Goal: Find specific page/section: Find specific page/section

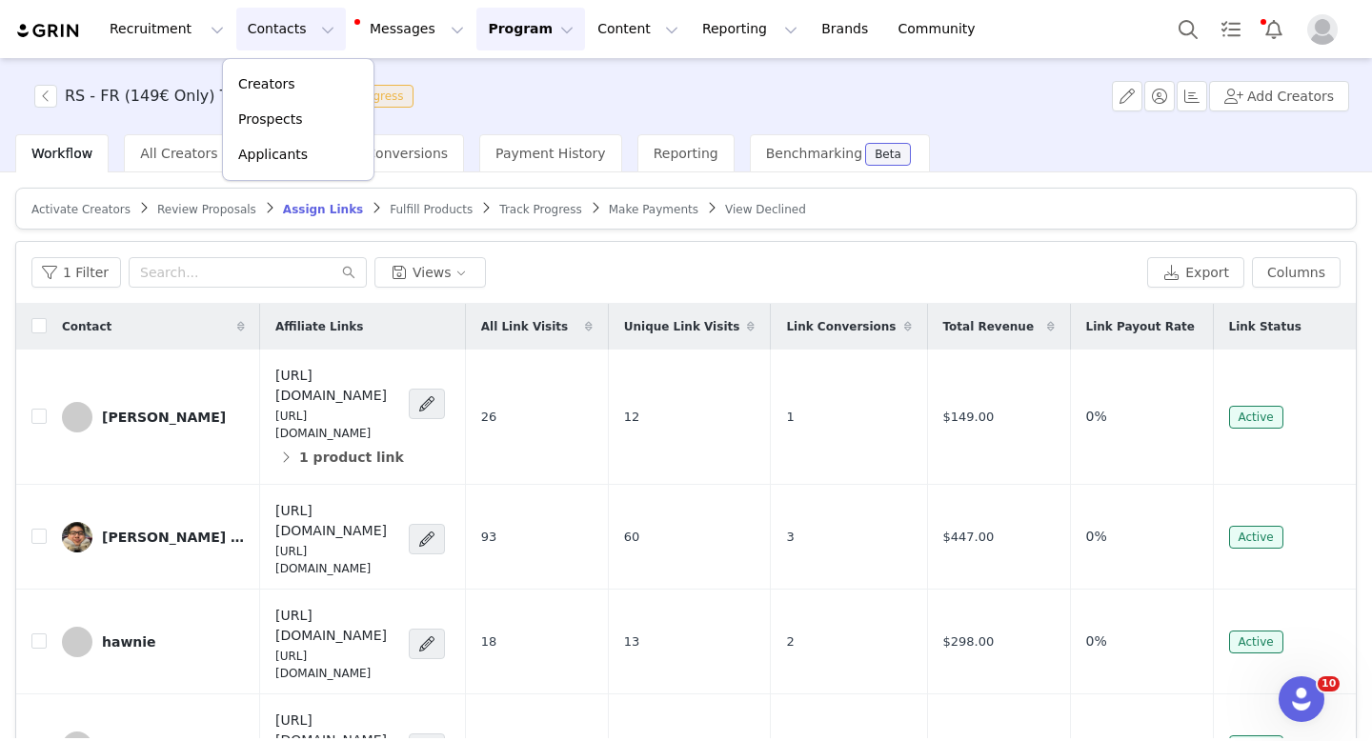
click at [271, 119] on p "Prospects" at bounding box center [270, 120] width 64 height 20
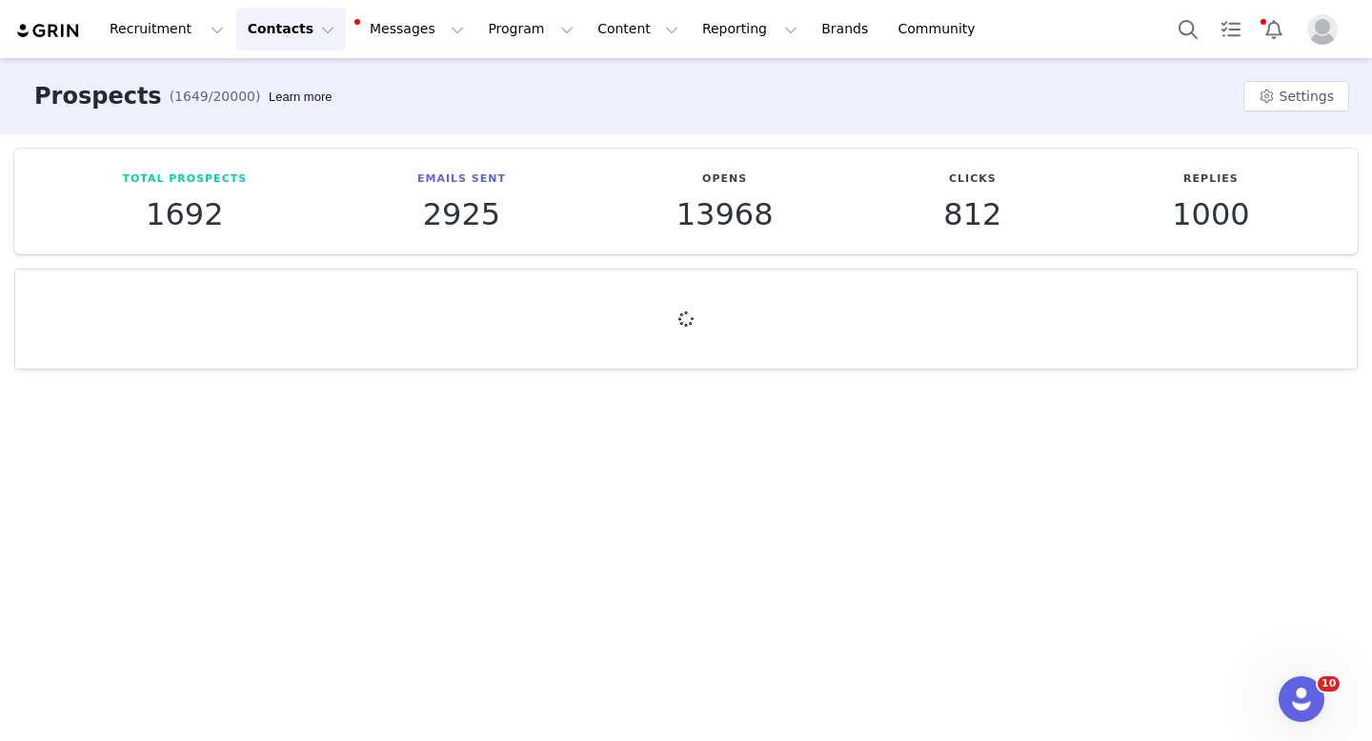
click at [308, 40] on button "Contacts Contacts" at bounding box center [291, 29] width 110 height 43
click at [298, 93] on div "Creators" at bounding box center [298, 84] width 128 height 20
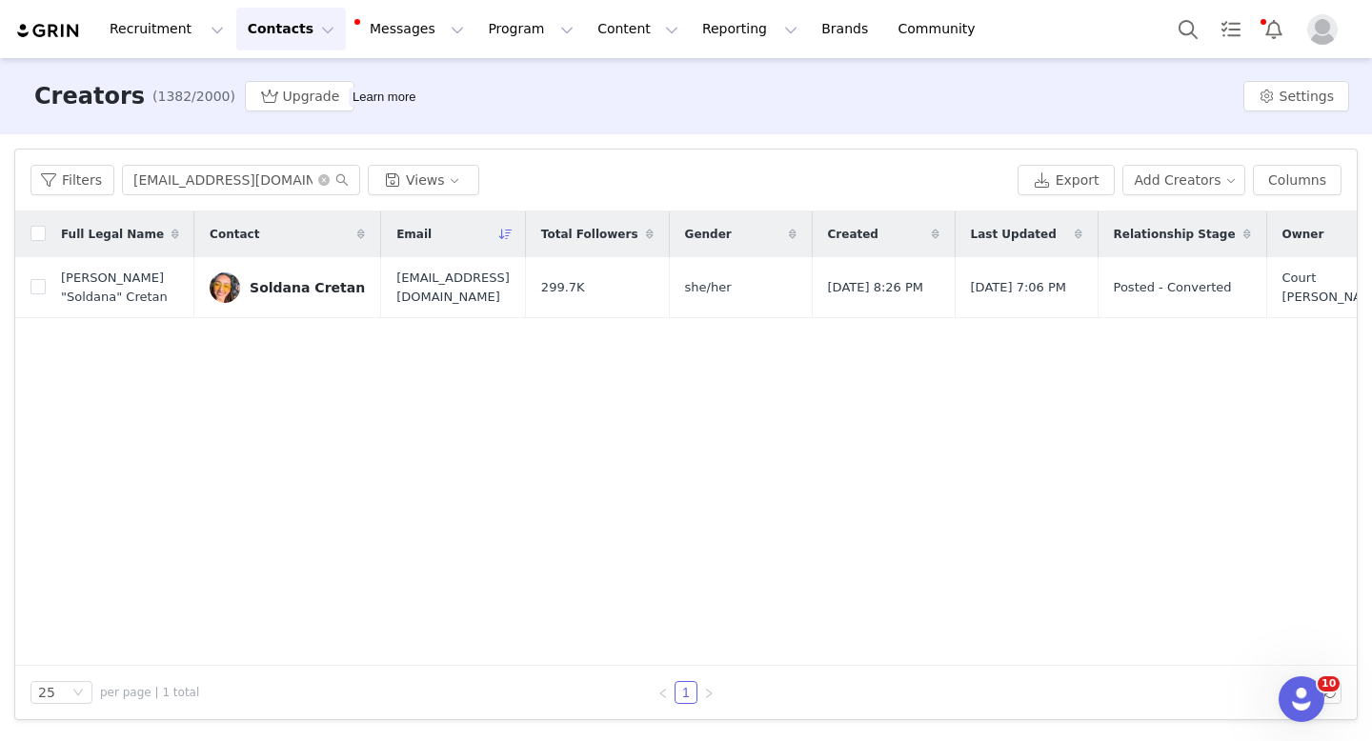
click at [243, 197] on div "Filters [EMAIL_ADDRESS][DOMAIN_NAME] Views Export Add Creators Columns" at bounding box center [685, 181] width 1341 height 62
click at [237, 186] on input "[EMAIL_ADDRESS][DOMAIN_NAME]" at bounding box center [241, 180] width 238 height 30
paste input "Mayline et [PERSON_NAME]"
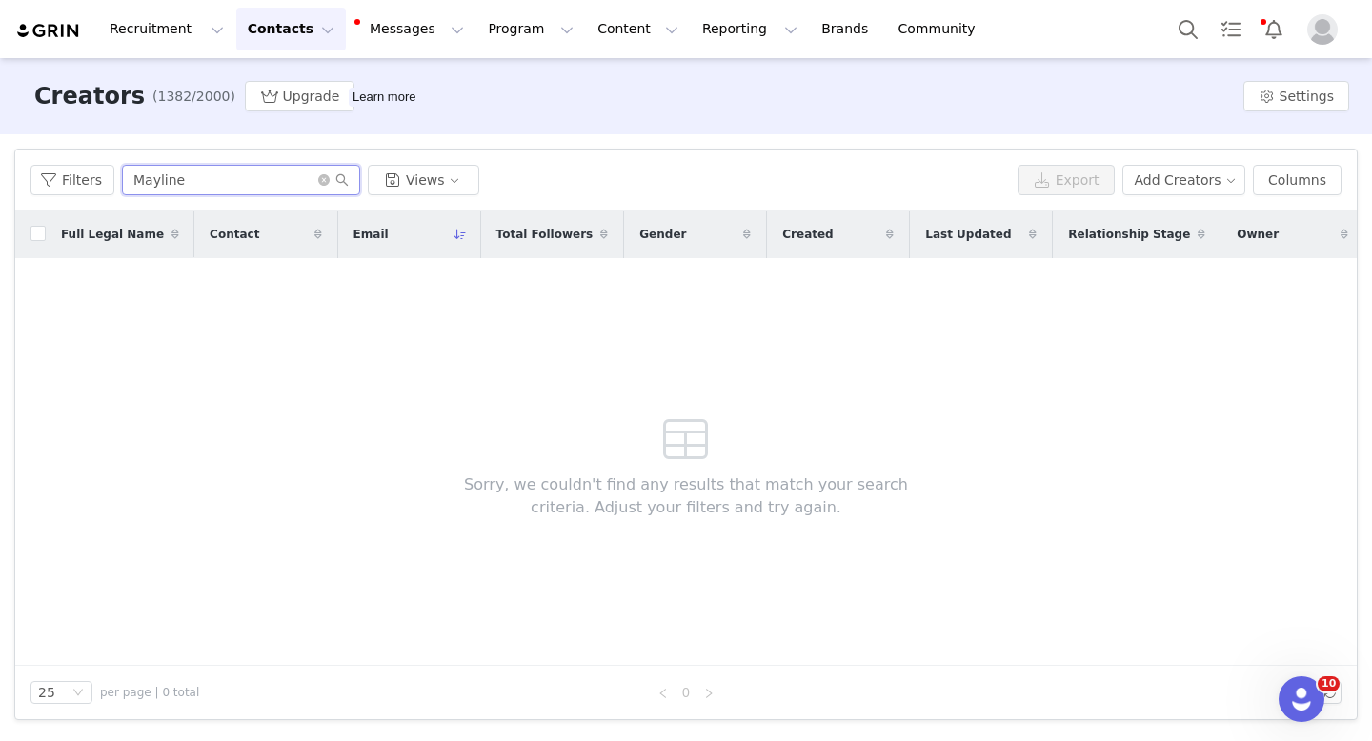
type input "Mayline"
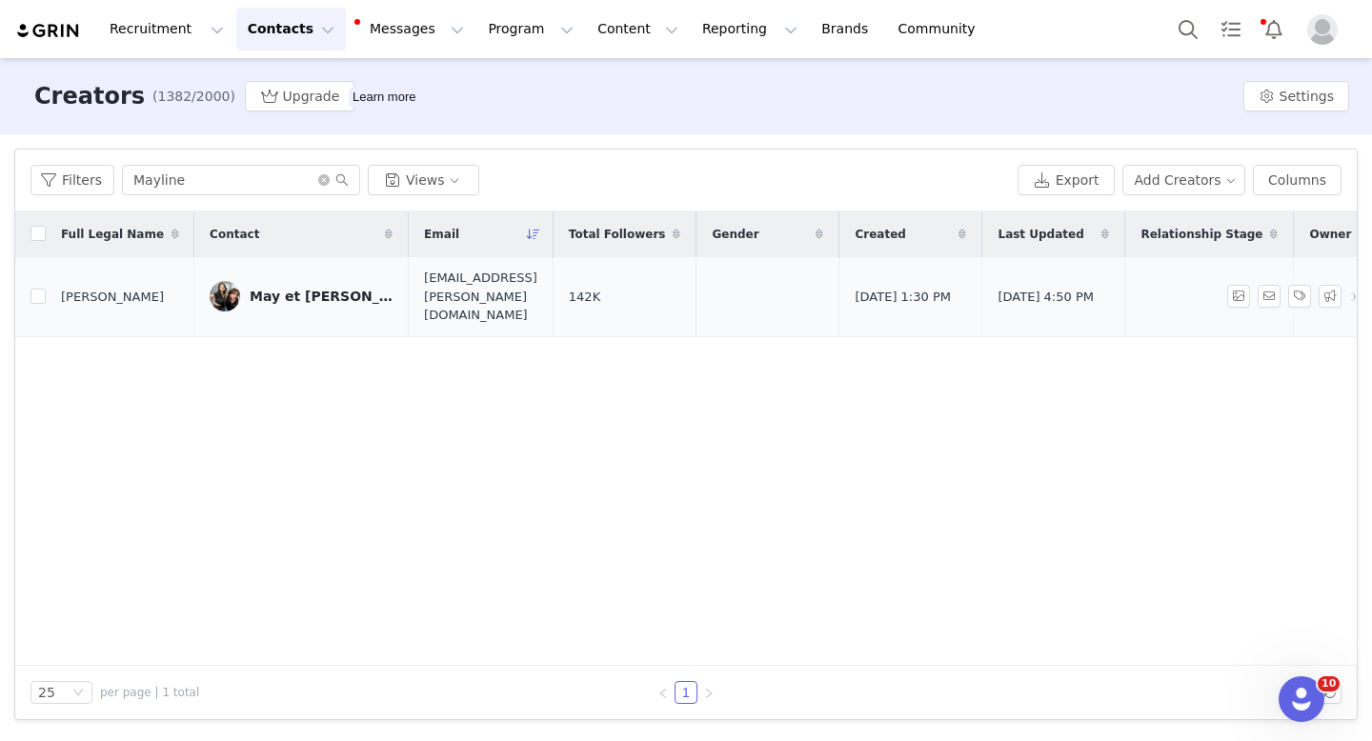
click at [245, 298] on link "May et [PERSON_NAME] & [PERSON_NAME]" at bounding box center [301, 296] width 183 height 30
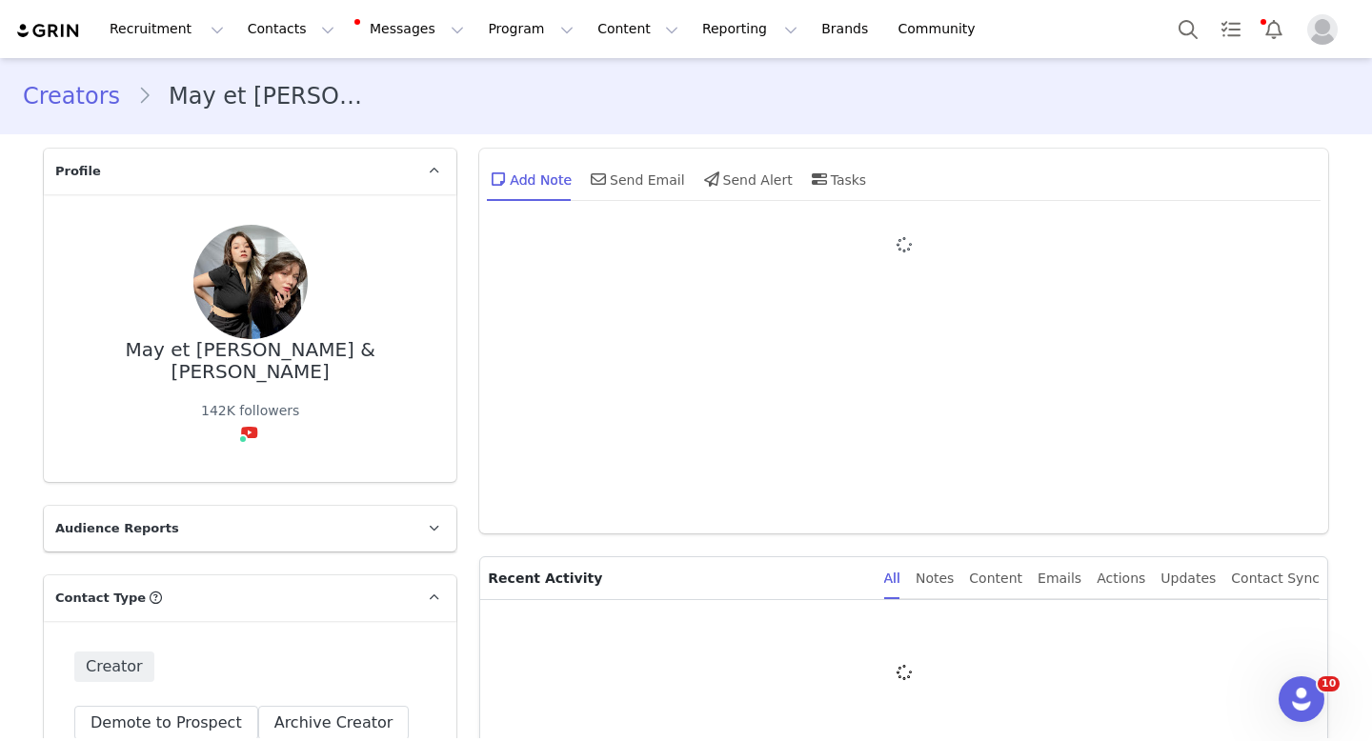
type input "+1 ([GEOGRAPHIC_DATA])"
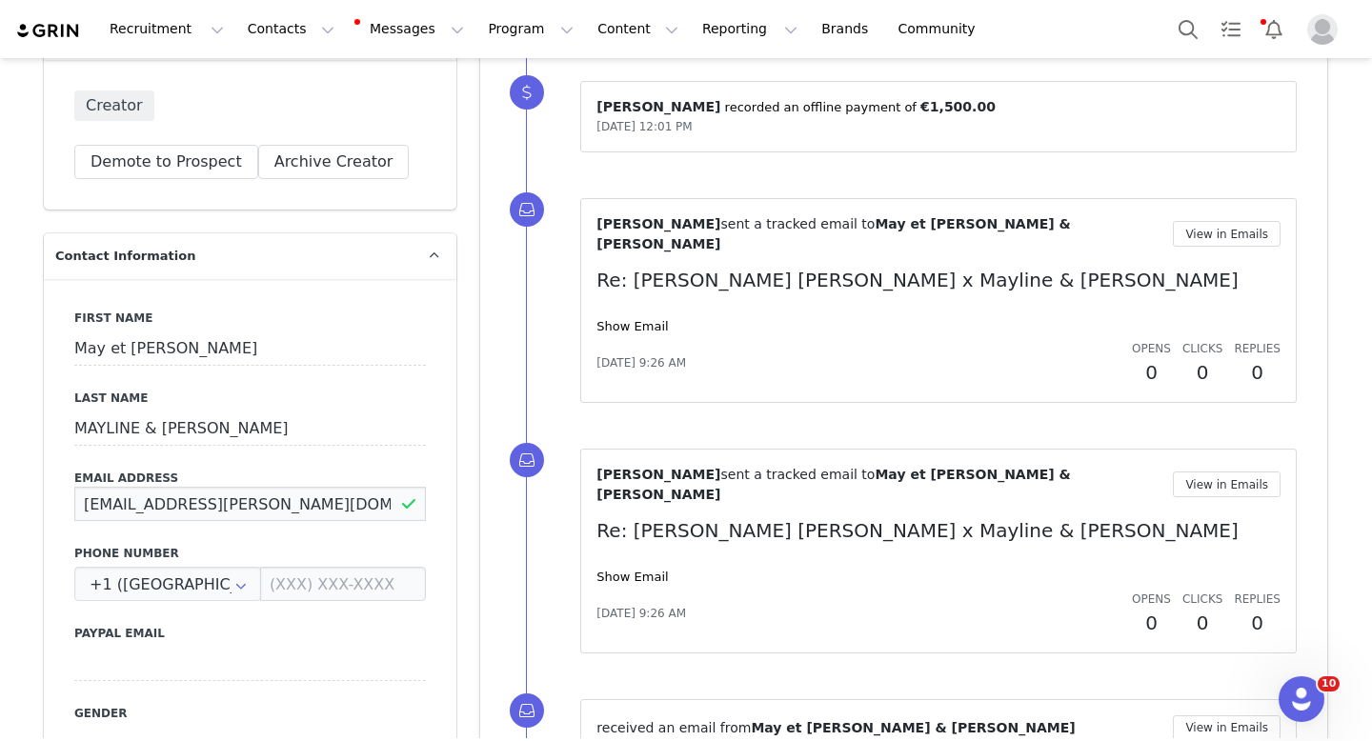
click at [277, 487] on input "[EMAIL_ADDRESS][PERSON_NAME][DOMAIN_NAME]" at bounding box center [249, 504] width 351 height 34
click at [269, 49] on button "Contacts Contacts" at bounding box center [291, 29] width 110 height 43
click at [271, 78] on p "Creators" at bounding box center [266, 84] width 57 height 20
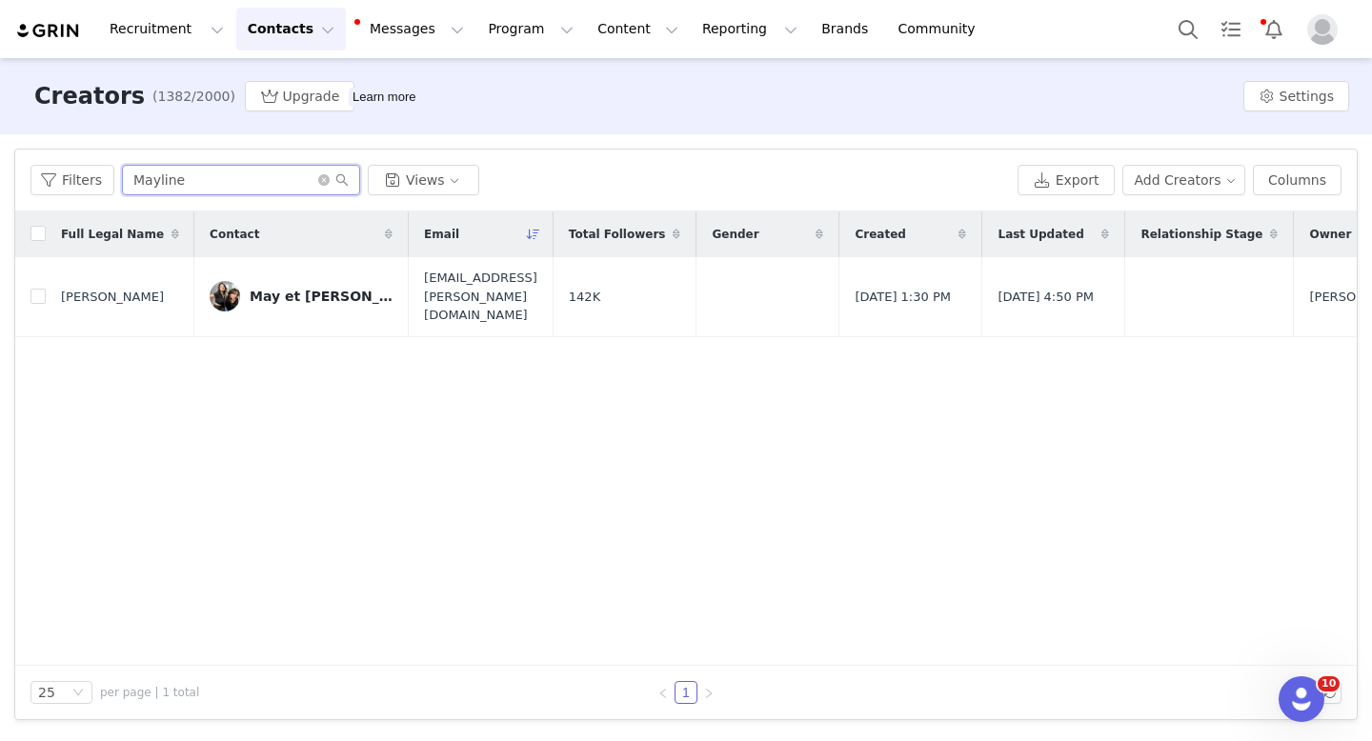
click at [253, 169] on input "Mayline" at bounding box center [241, 180] width 238 height 30
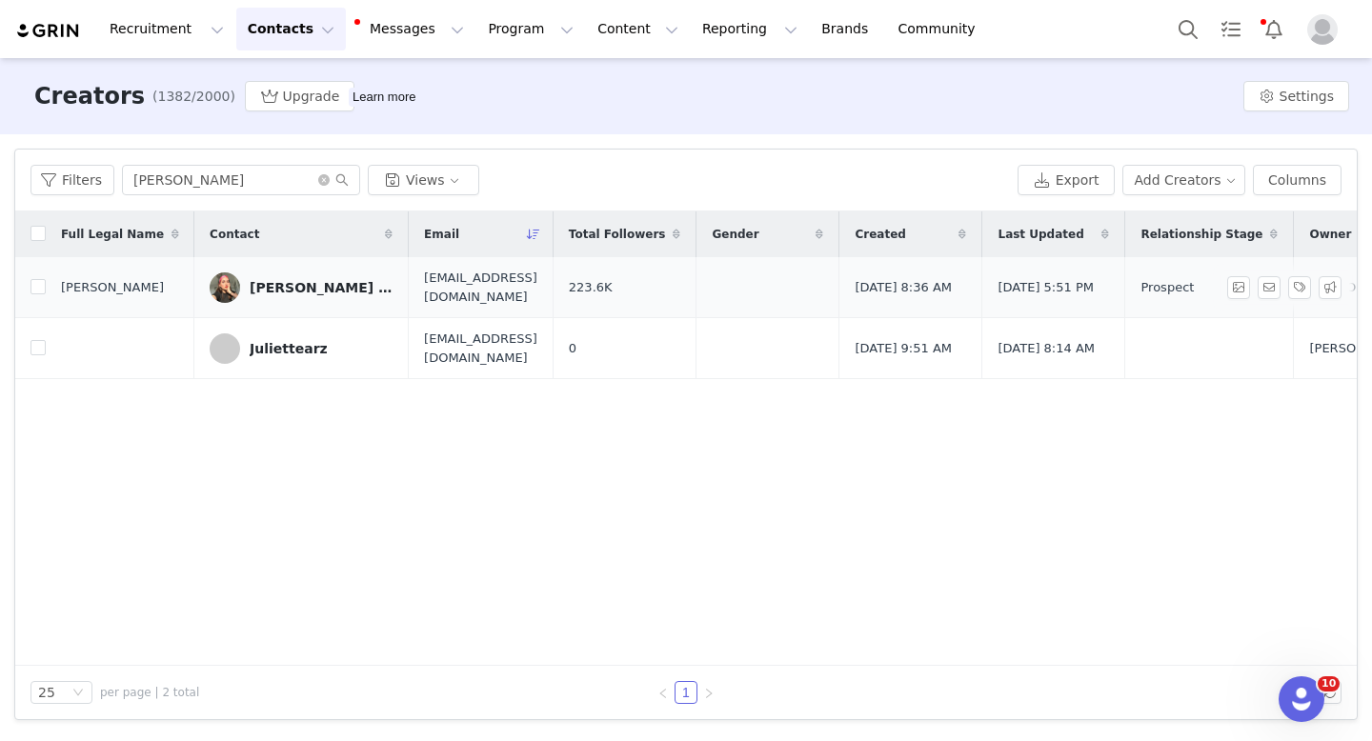
click at [461, 281] on span "[EMAIL_ADDRESS][DOMAIN_NAME]" at bounding box center [480, 287] width 113 height 37
copy span "[EMAIL_ADDRESS][DOMAIN_NAME]"
click at [298, 39] on button "Contacts Contacts" at bounding box center [291, 29] width 110 height 43
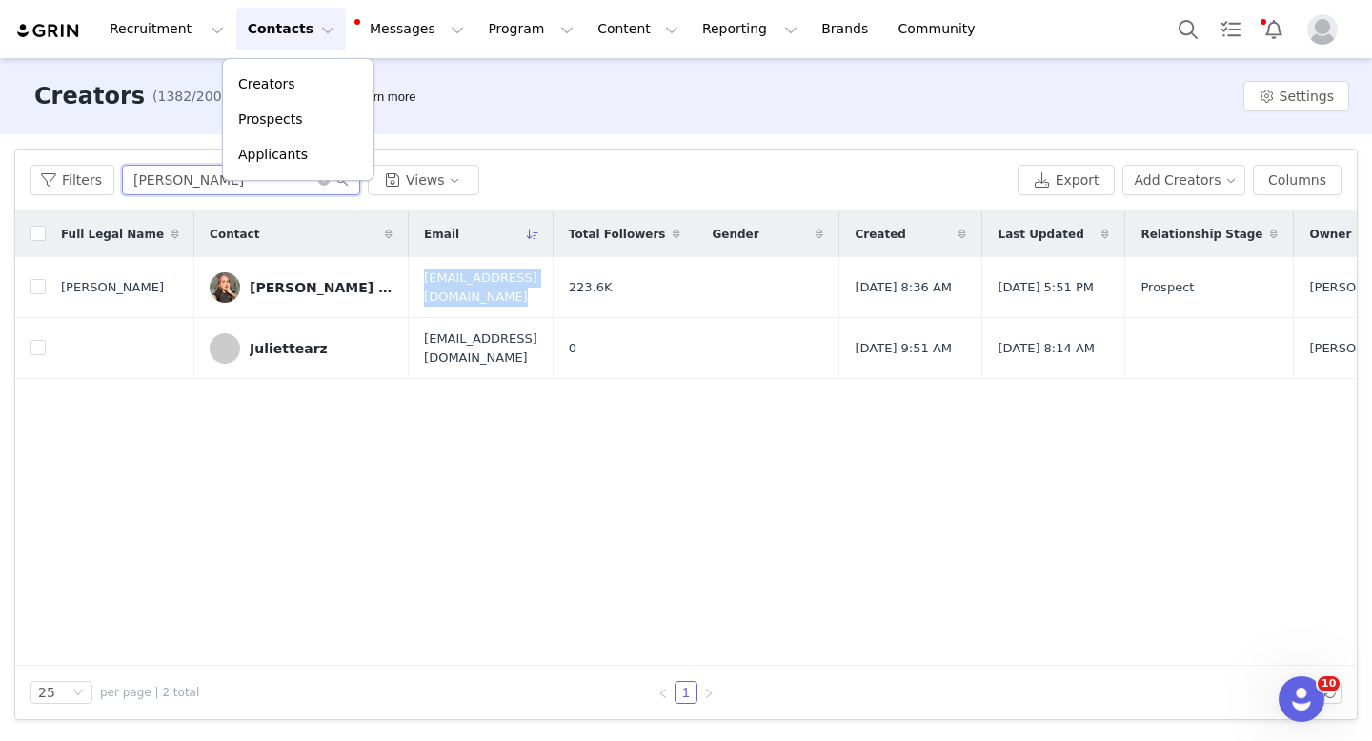
click at [182, 171] on input "[PERSON_NAME]" at bounding box center [241, 180] width 238 height 30
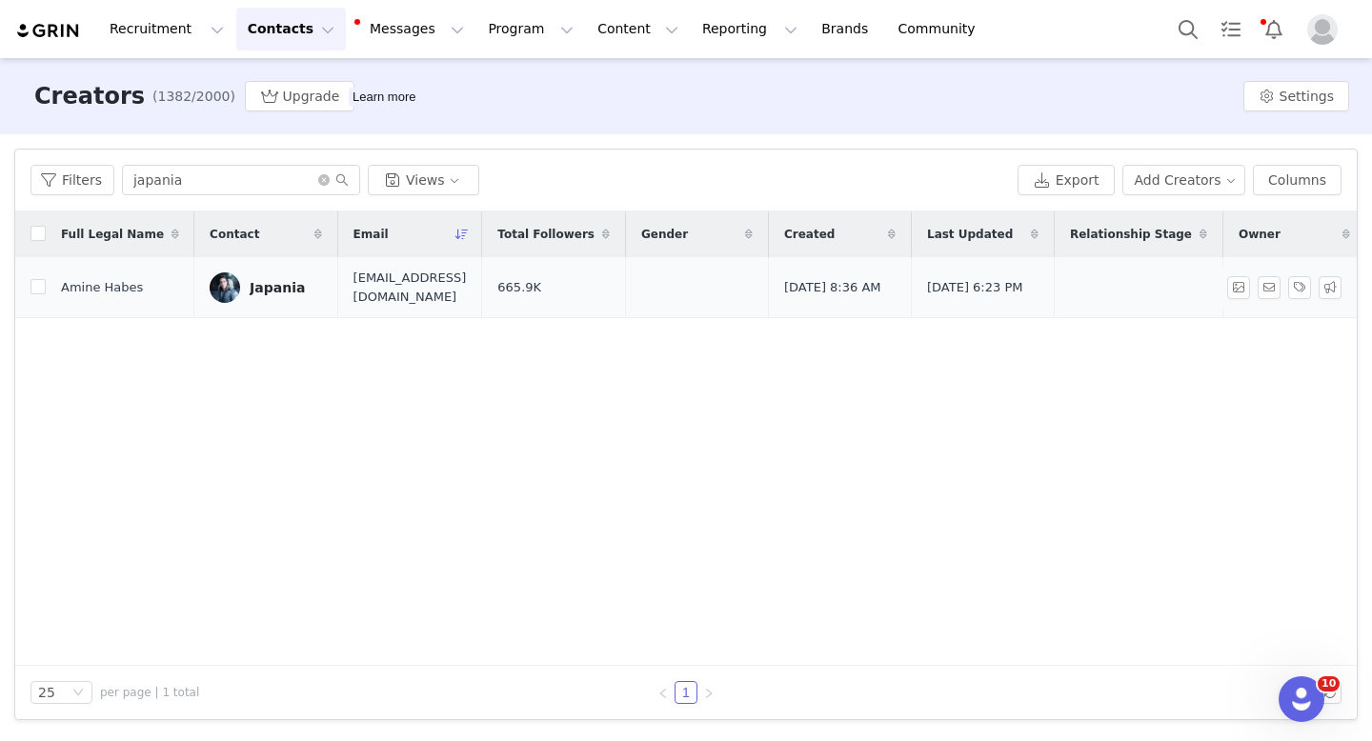
click at [404, 300] on td "[EMAIL_ADDRESS][DOMAIN_NAME]" at bounding box center [409, 287] width 145 height 61
click at [404, 296] on td "[EMAIL_ADDRESS][DOMAIN_NAME]" at bounding box center [409, 287] width 145 height 61
click at [404, 292] on span "[EMAIL_ADDRESS][DOMAIN_NAME]" at bounding box center [409, 287] width 113 height 37
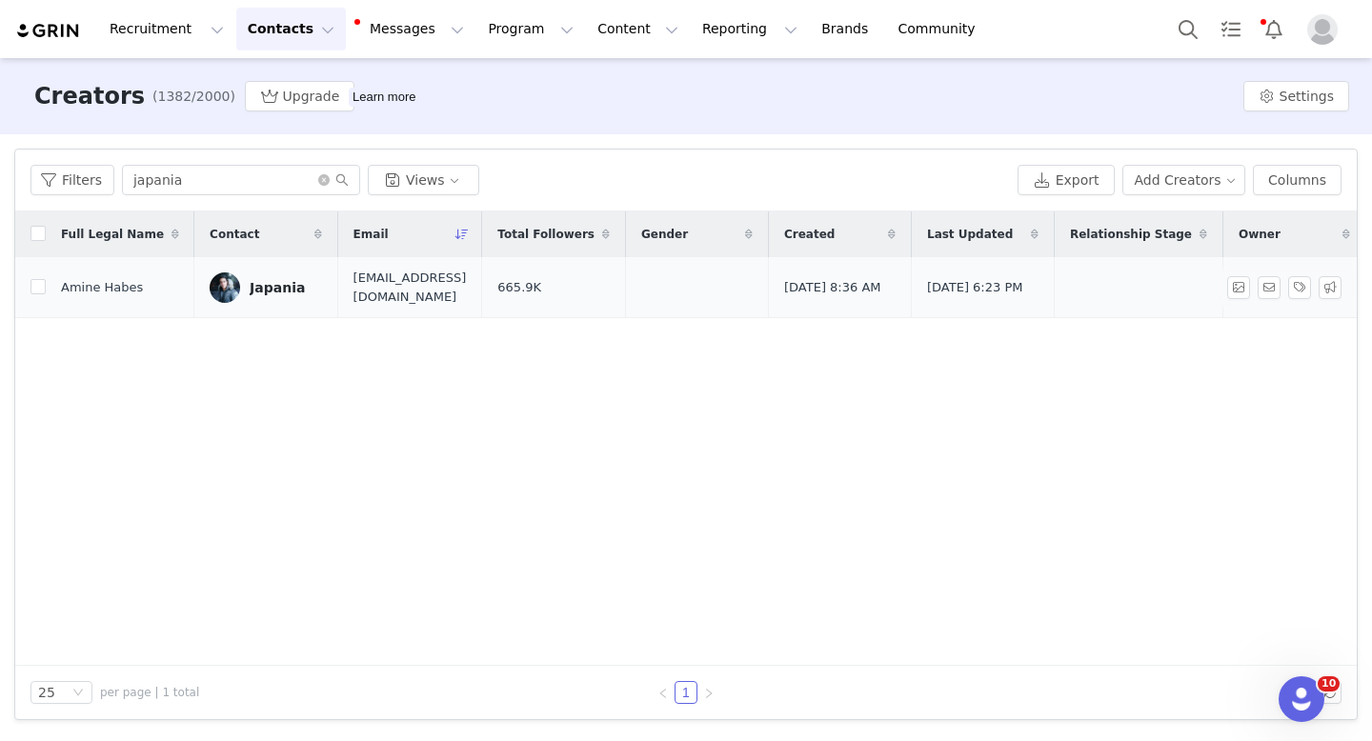
click at [404, 292] on span "[EMAIL_ADDRESS][DOMAIN_NAME]" at bounding box center [409, 287] width 113 height 37
copy span "[EMAIL_ADDRESS][DOMAIN_NAME]"
click at [228, 164] on div "Filters japania Views Export Add Creators Columns" at bounding box center [685, 181] width 1341 height 62
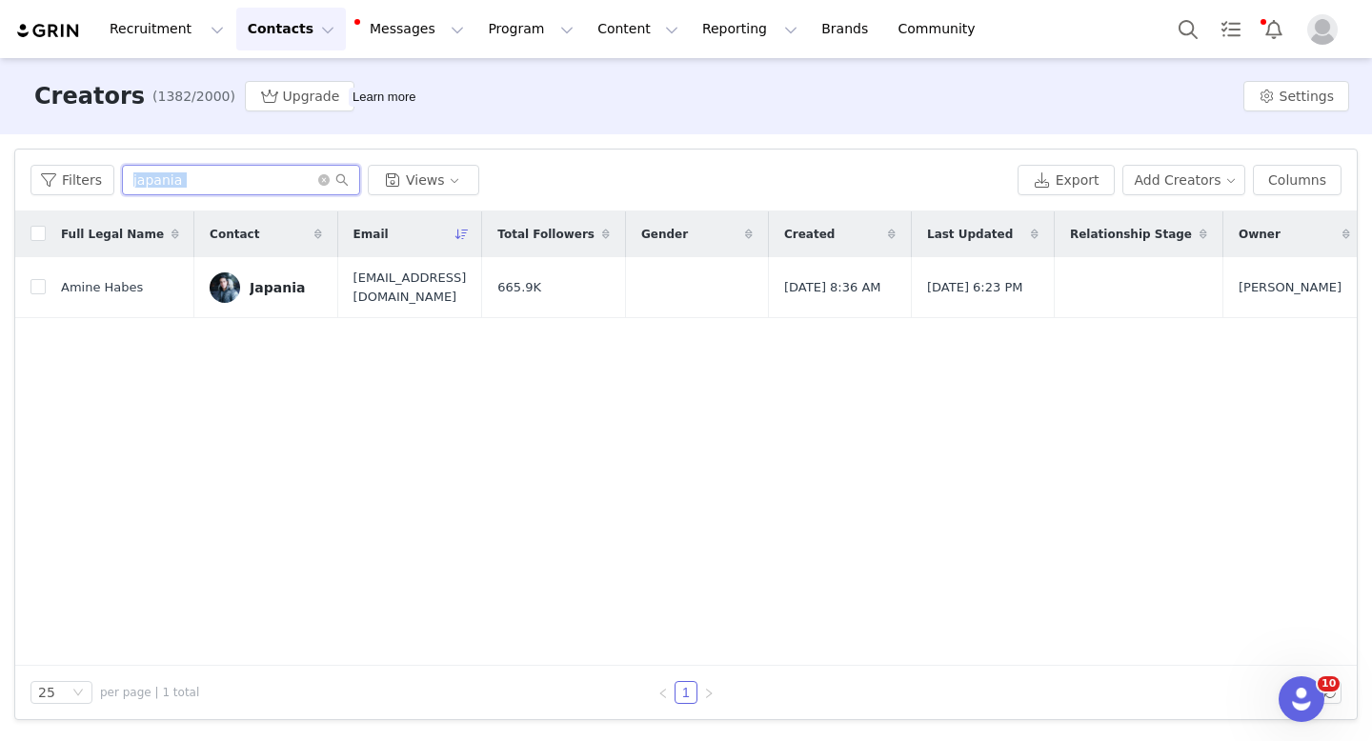
click at [220, 175] on input "japania" at bounding box center [241, 180] width 238 height 30
paste input "[PERSON_NAME]"
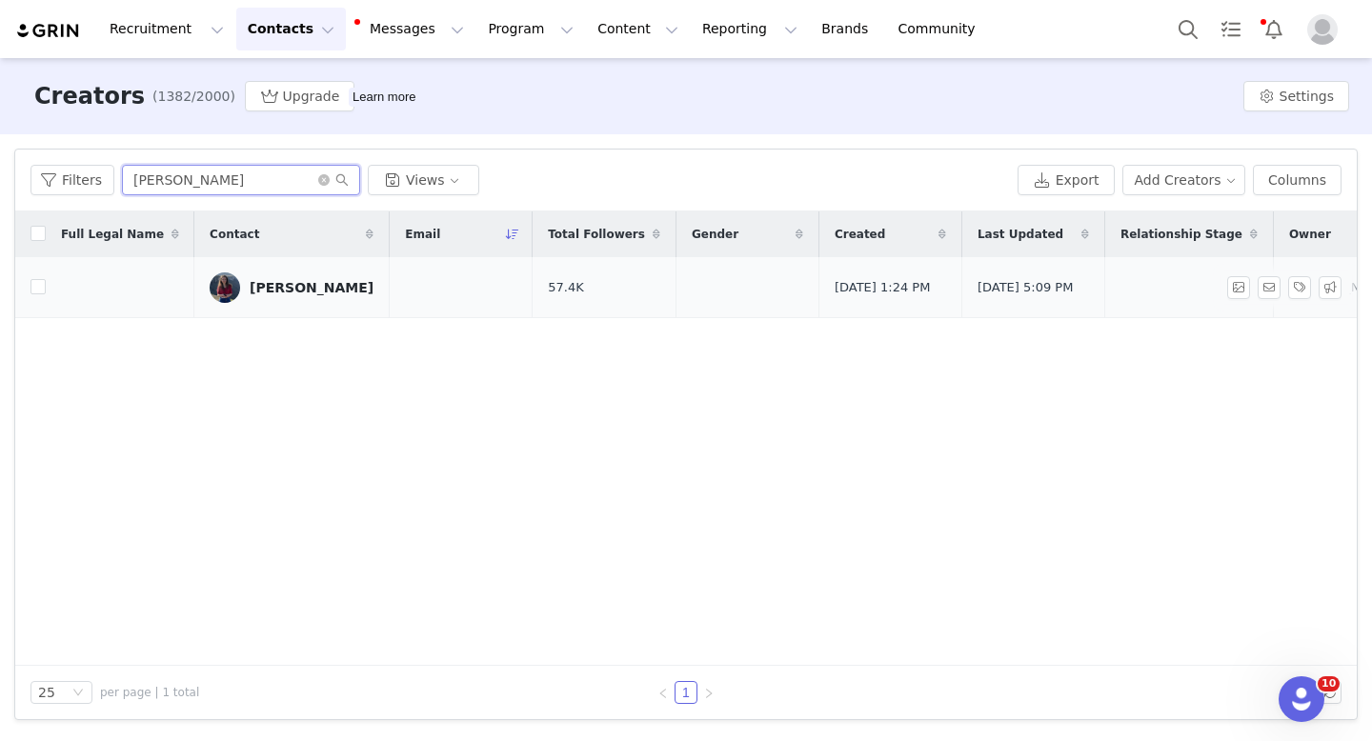
type input "[PERSON_NAME]"
click at [250, 291] on div "[PERSON_NAME]" at bounding box center [312, 287] width 124 height 15
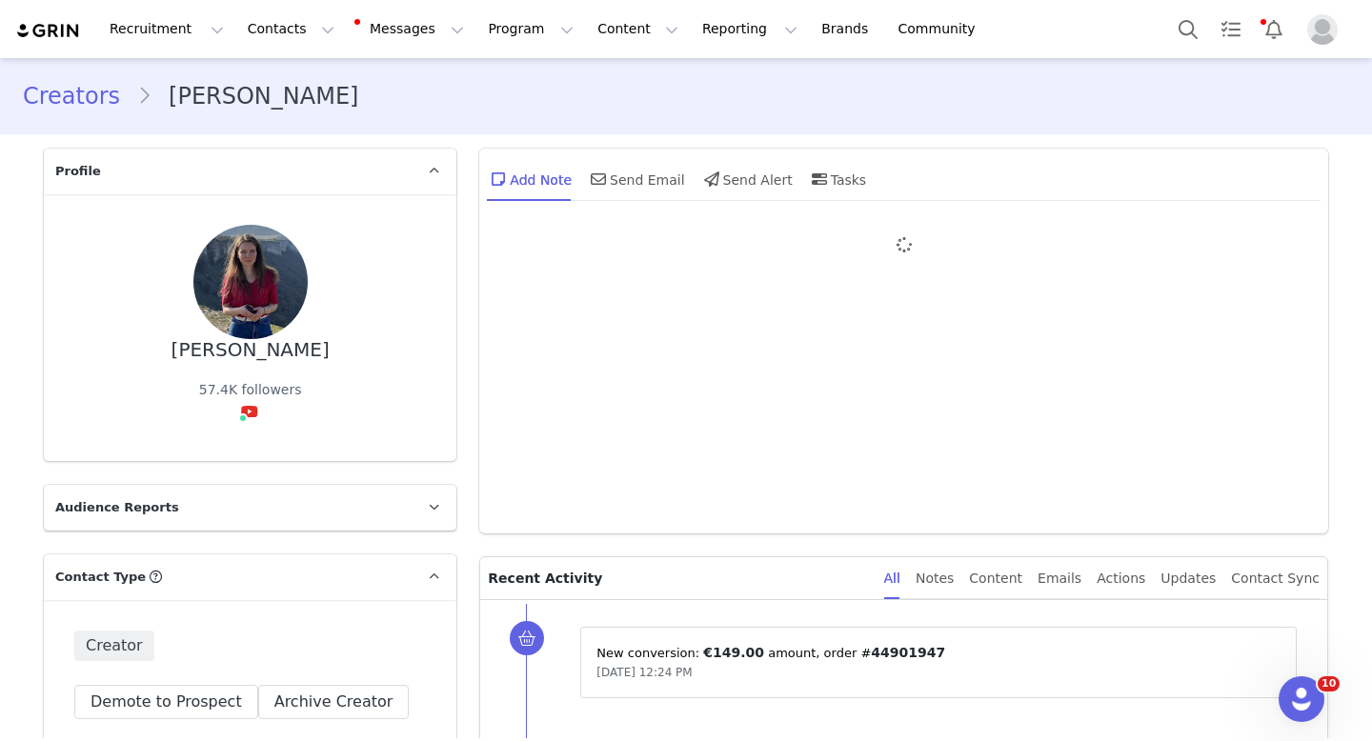
type input "+1 ([GEOGRAPHIC_DATA])"
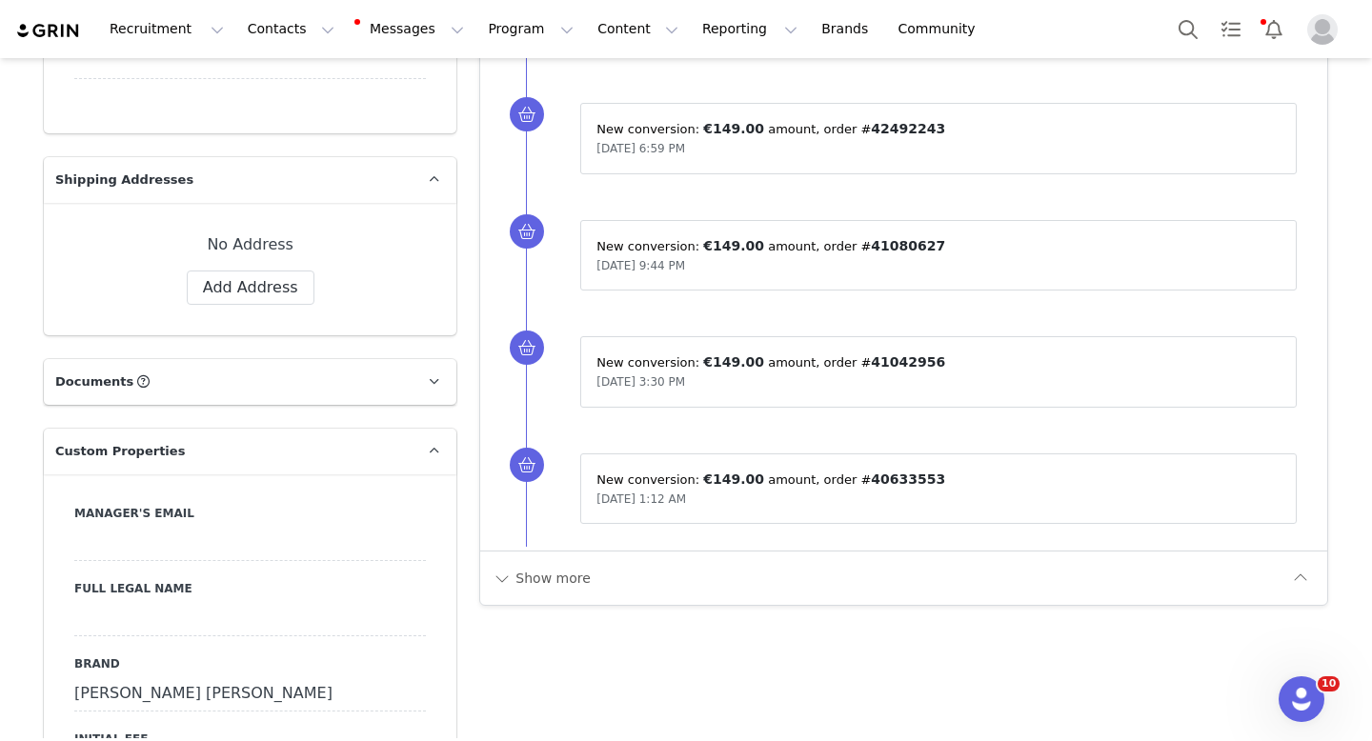
scroll to position [1413, 0]
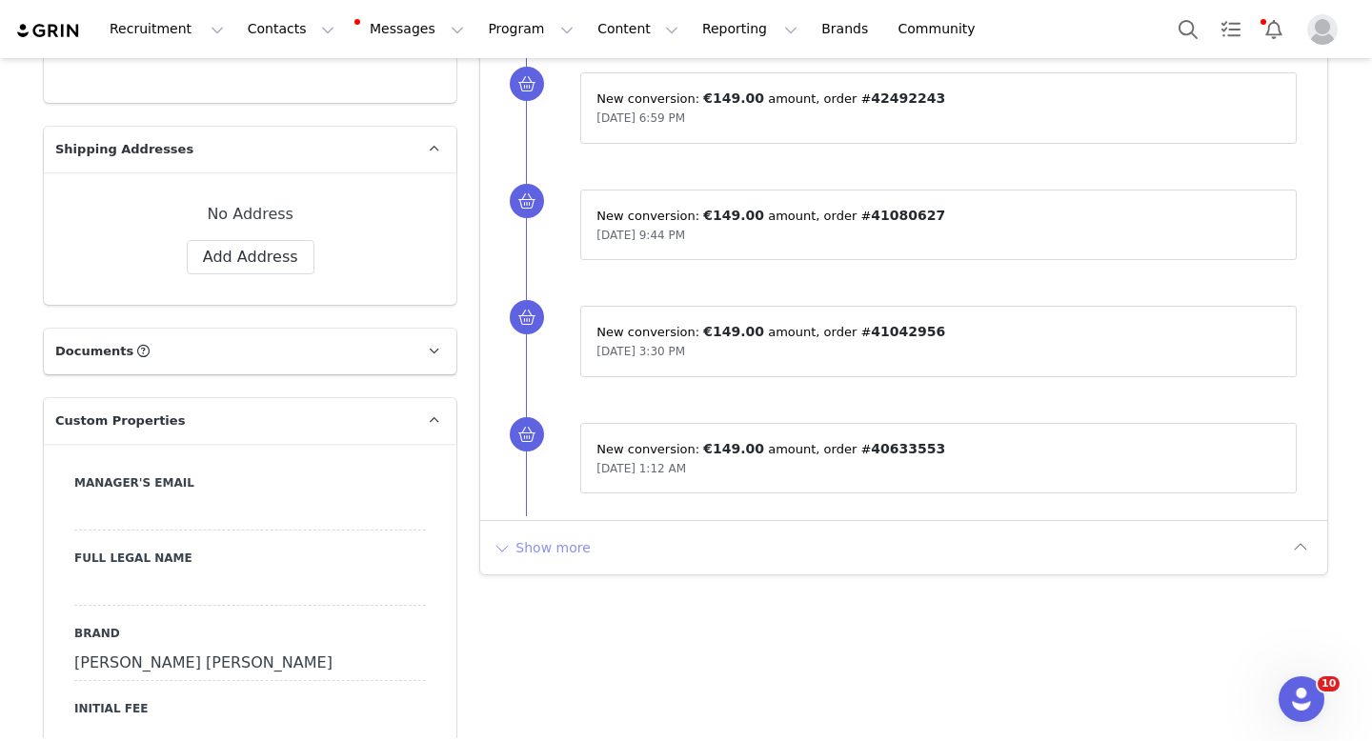
click at [551, 553] on button "Show more" at bounding box center [542, 547] width 100 height 30
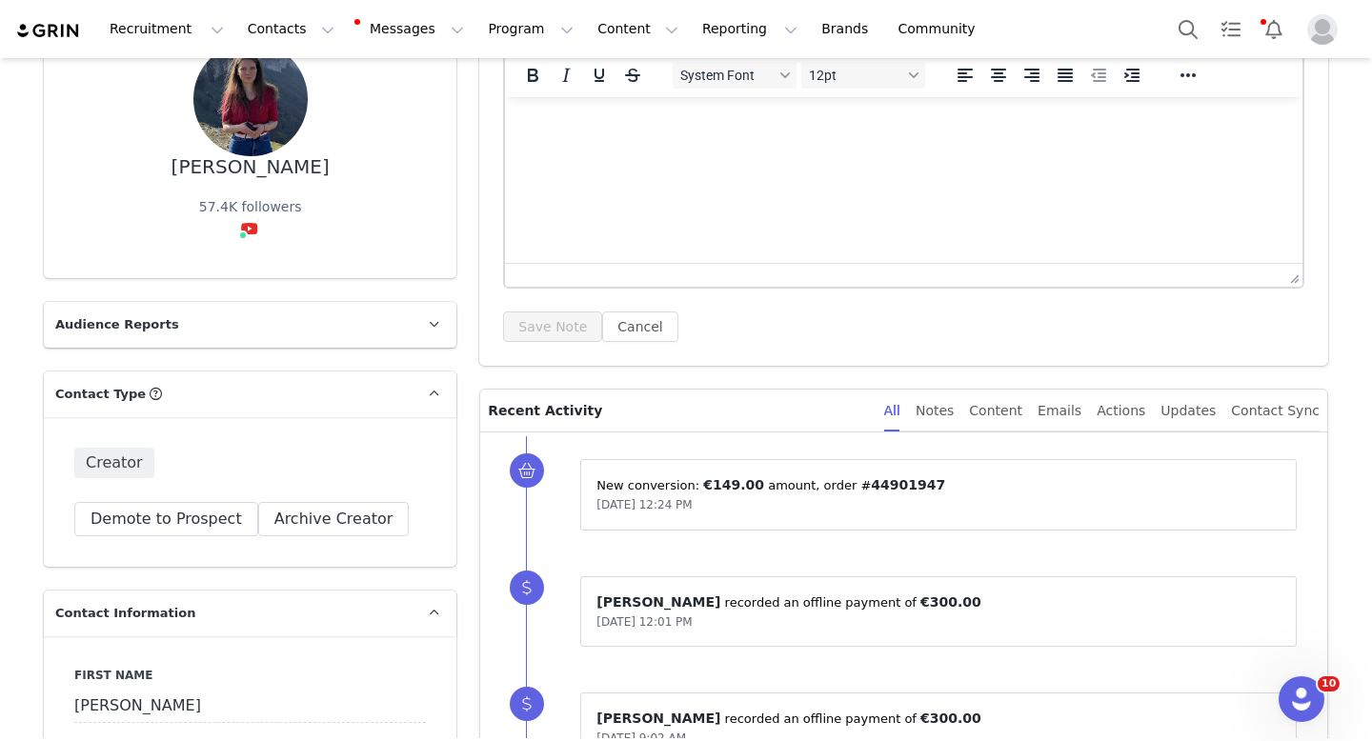
scroll to position [0, 0]
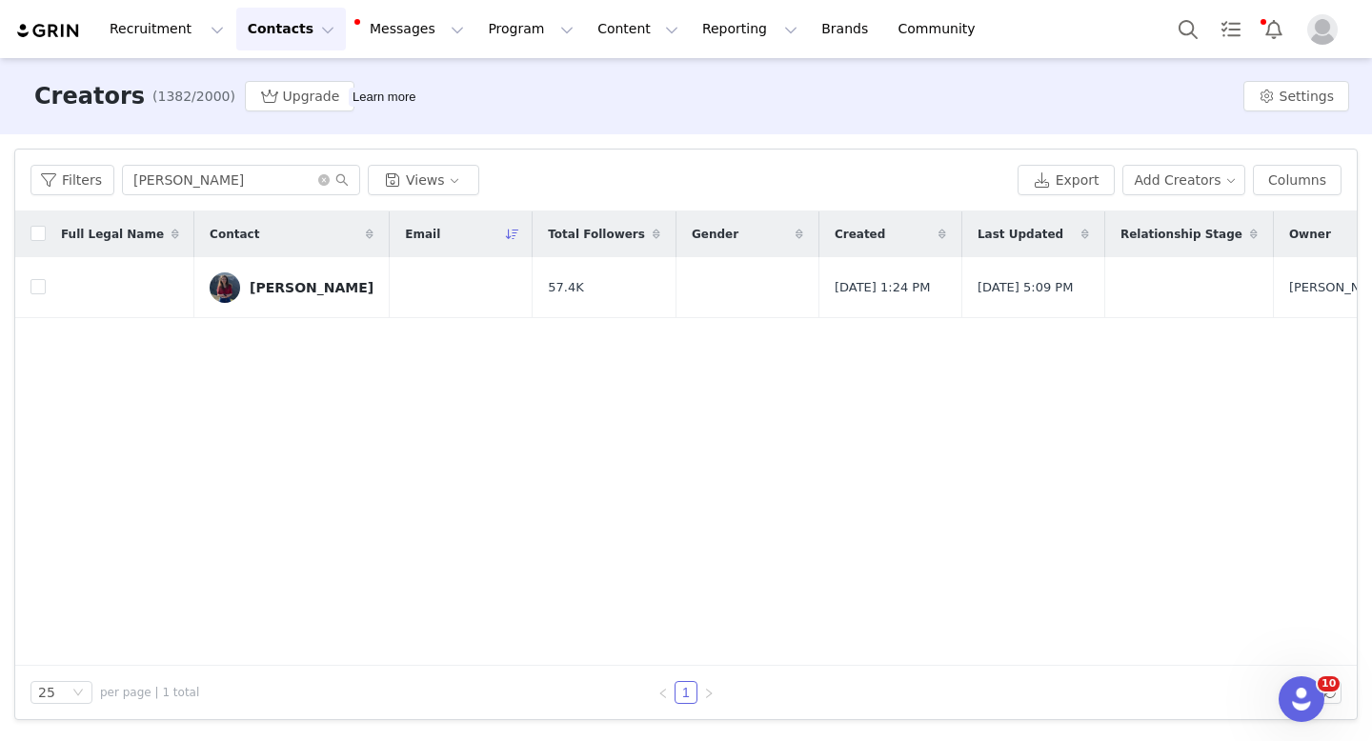
click at [251, 30] on button "Contacts Contacts" at bounding box center [291, 29] width 110 height 43
click at [254, 70] on link "Creators" at bounding box center [297, 84] width 149 height 34
click at [232, 155] on div "Filters [PERSON_NAME] Views Export Add Creators Columns" at bounding box center [685, 181] width 1341 height 62
click at [226, 171] on input "[PERSON_NAME]" at bounding box center [241, 180] width 238 height 30
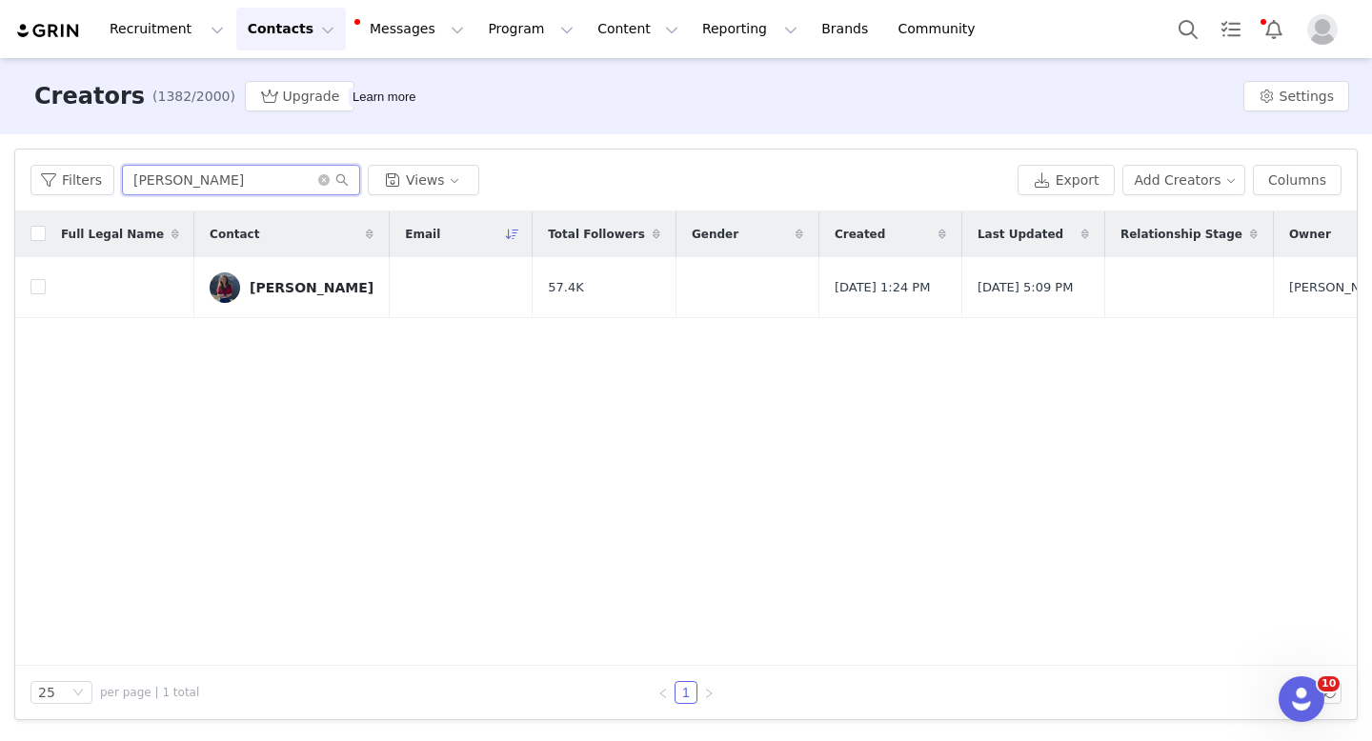
click at [226, 171] on input "[PERSON_NAME]" at bounding box center [241, 180] width 238 height 30
paste input "Au Pire On Part avec [PERSON_NAME] et [PERSON_NAME]"
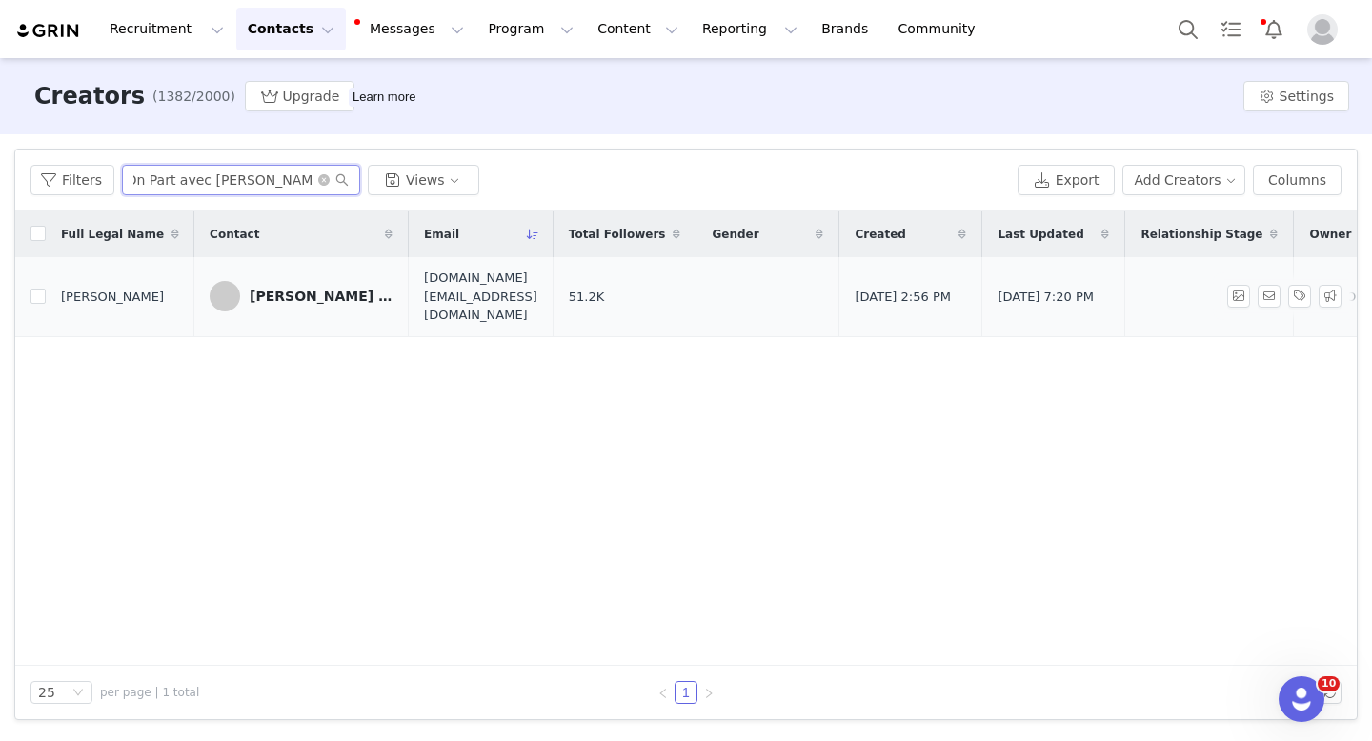
type input "Au Pire On Part avec [PERSON_NAME] et [PERSON_NAME]"
click at [537, 289] on span "[DOMAIN_NAME][EMAIL_ADDRESS][DOMAIN_NAME]" at bounding box center [480, 297] width 113 height 56
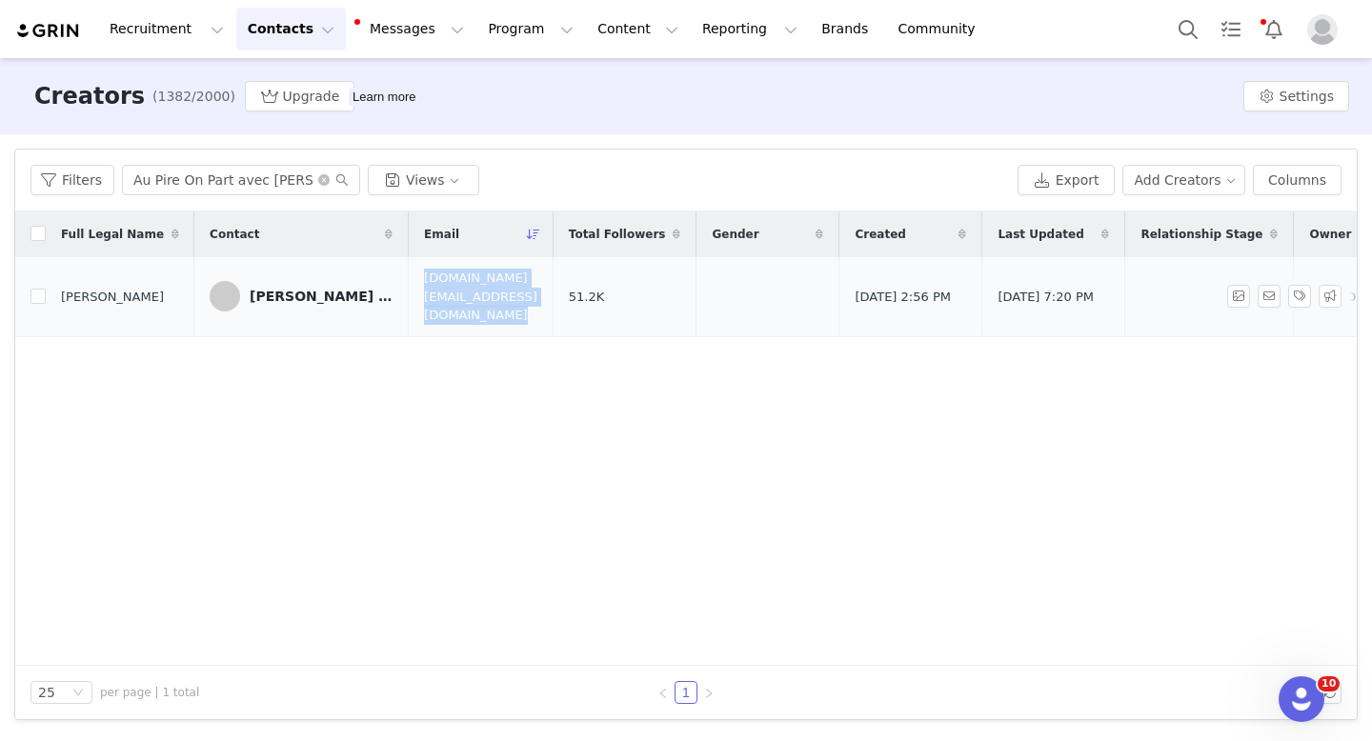
copy span "[DOMAIN_NAME][EMAIL_ADDRESS][DOMAIN_NAME]"
